Goal: Information Seeking & Learning: Learn about a topic

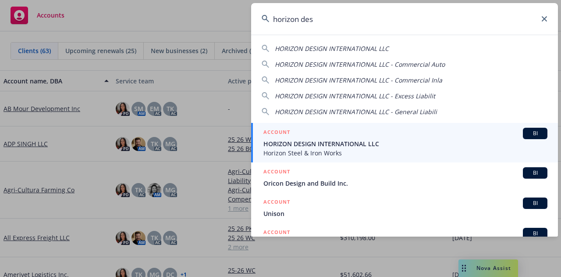
type input "horizon des"
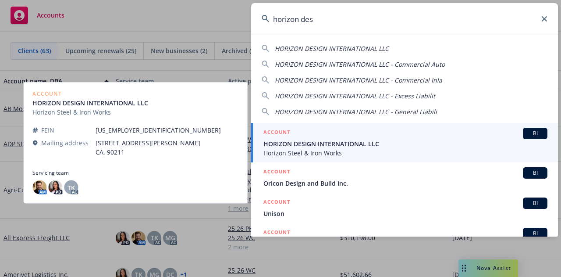
click at [321, 145] on span "HORIZON DESIGN INTERNATIONAL LLC" at bounding box center [405, 143] width 284 height 9
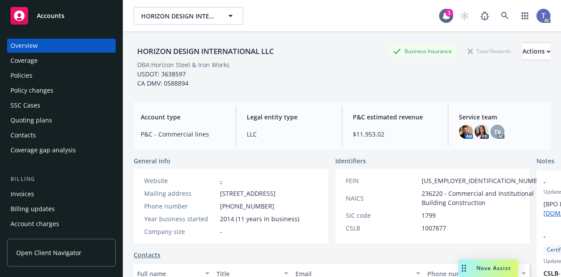
click at [87, 73] on div "Policies" at bounding box center [62, 75] width 102 height 14
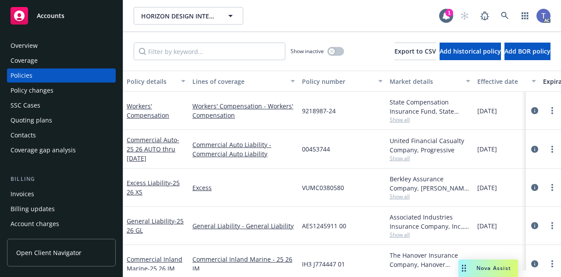
click at [25, 93] on div "Policy changes" at bounding box center [32, 90] width 43 height 14
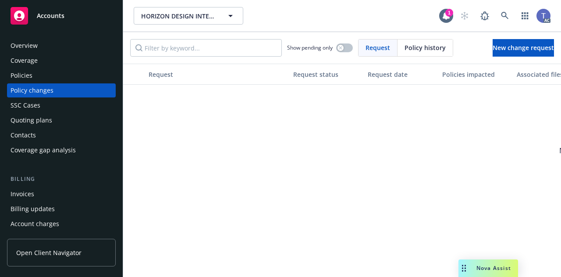
click at [24, 75] on div "Policies" at bounding box center [22, 75] width 22 height 14
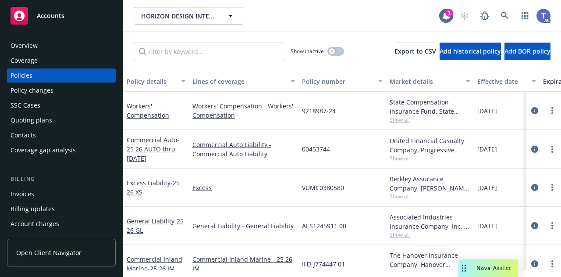
click at [531, 147] on icon "circleInformation" at bounding box center [534, 149] width 7 height 7
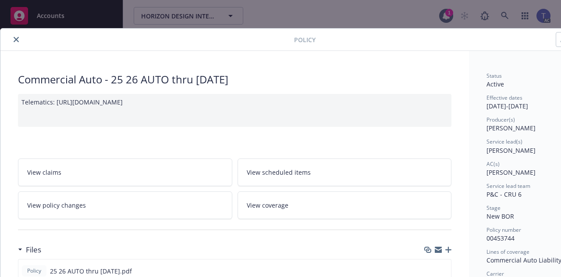
click at [14, 38] on icon "close" at bounding box center [16, 39] width 5 height 5
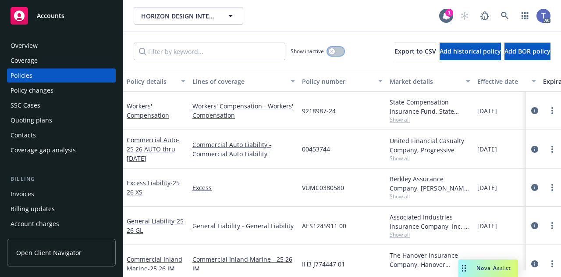
click at [327, 48] on button "button" at bounding box center [335, 51] width 17 height 9
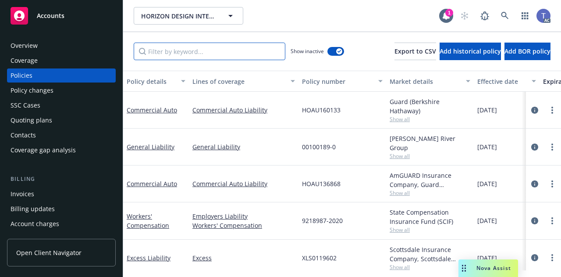
click at [204, 53] on input "Filter by keyword..." at bounding box center [210, 52] width 152 height 18
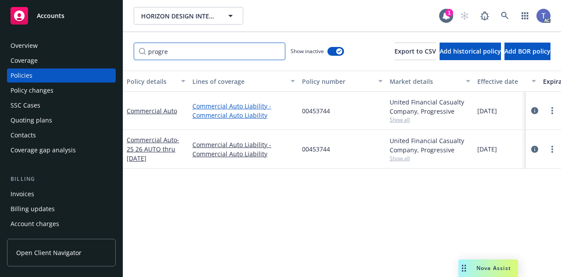
type input "progre"
click at [238, 113] on link "Commercial Auto Liability - Commercial Auto Liability" at bounding box center [243, 110] width 103 height 18
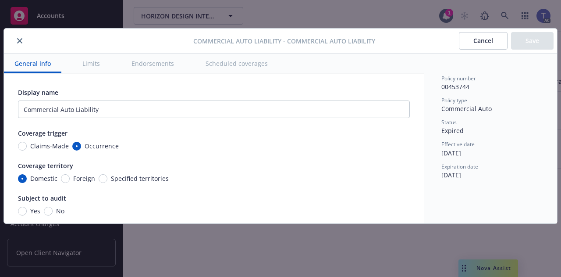
click at [18, 39] on icon "close" at bounding box center [19, 40] width 5 height 5
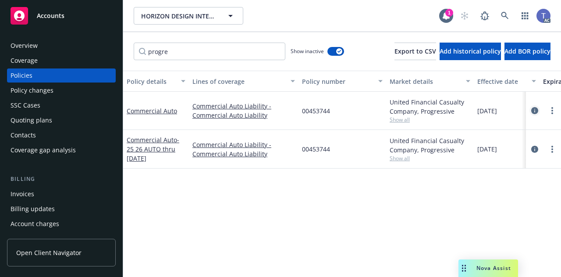
click at [535, 106] on link "circleInformation" at bounding box center [535, 110] width 11 height 11
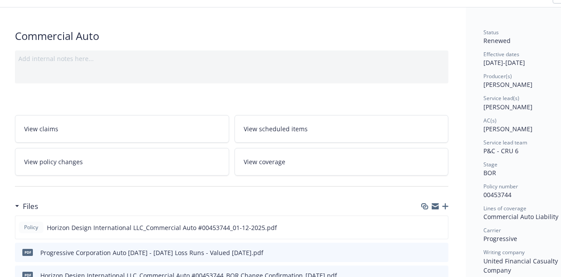
scroll to position [0, 9]
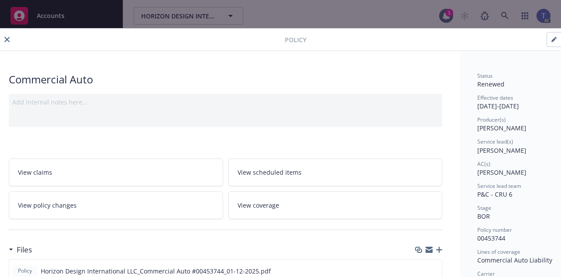
click at [4, 36] on button "close" at bounding box center [7, 39] width 11 height 11
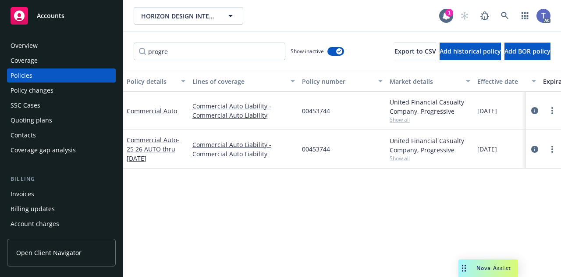
click at [46, 14] on span "Accounts" at bounding box center [51, 15] width 28 height 7
